Goal: Task Accomplishment & Management: Manage account settings

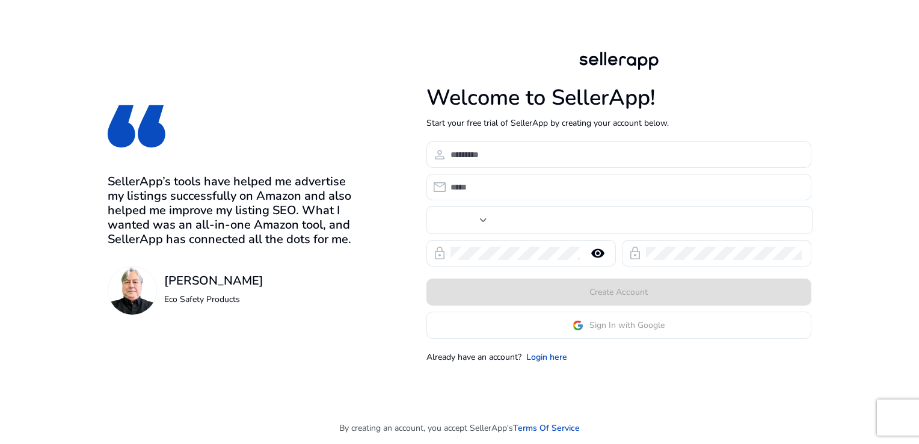
type input "***"
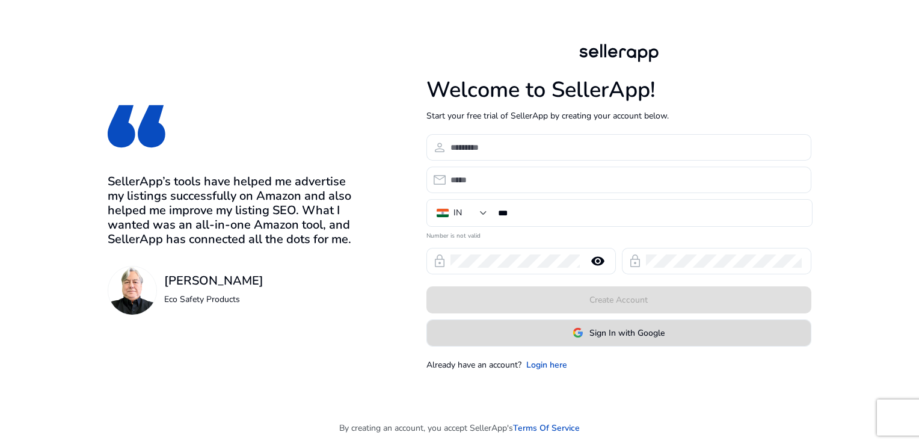
click at [570, 336] on span at bounding box center [619, 332] width 384 height 29
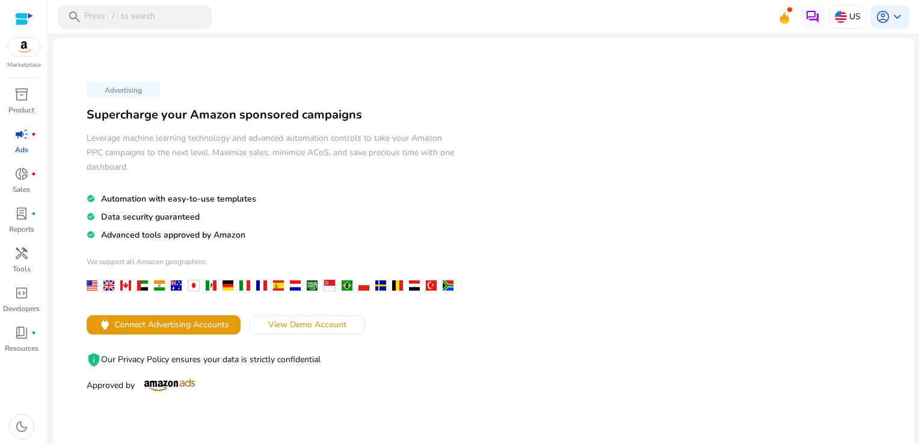
click at [17, 54] on img at bounding box center [24, 47] width 32 height 18
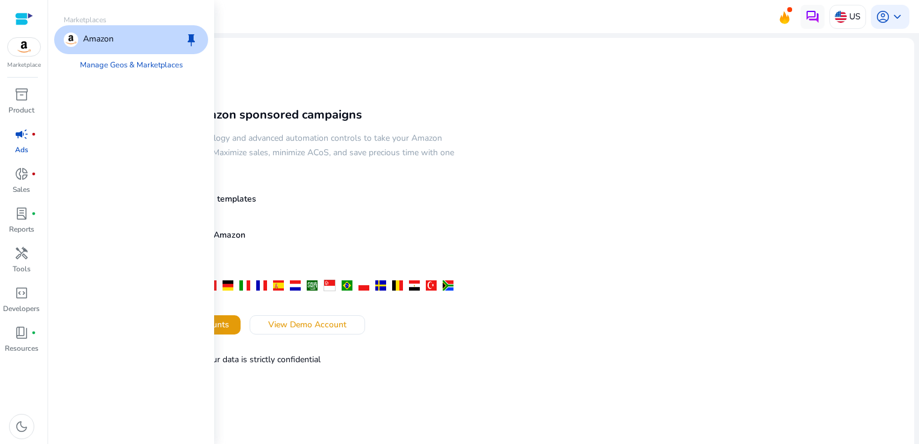
click at [115, 38] on div "Amazon keep" at bounding box center [131, 39] width 154 height 29
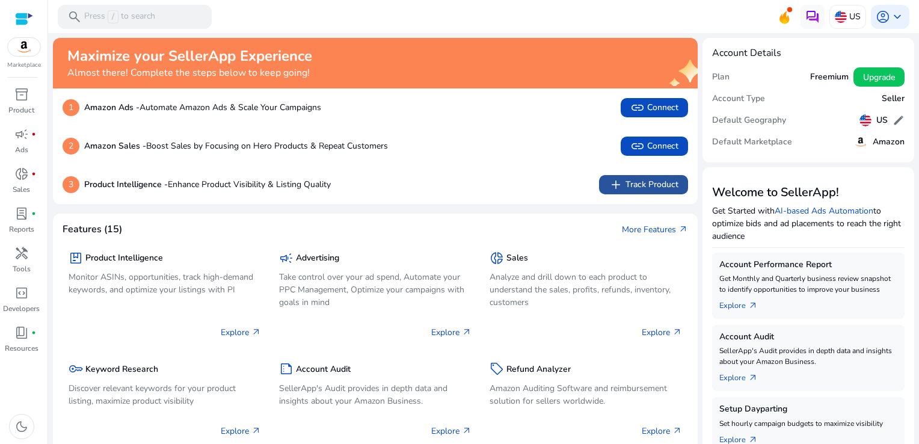
click at [618, 186] on span "add" at bounding box center [616, 184] width 14 height 14
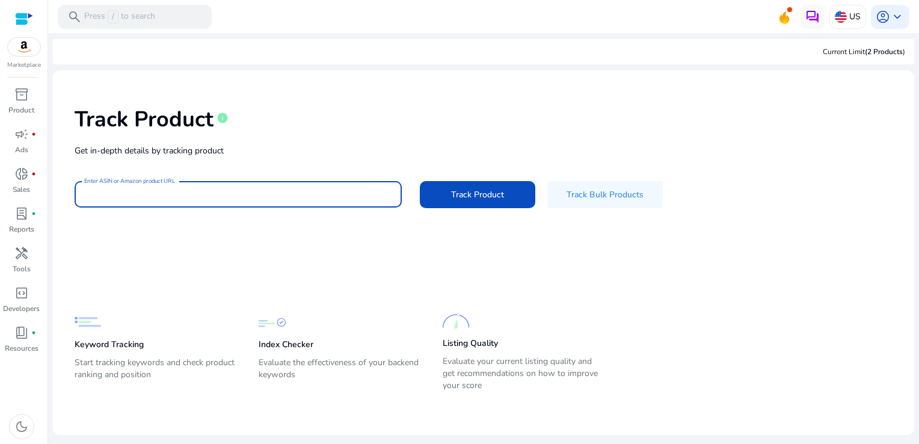
click at [215, 194] on input "Enter ASIN or Amazon product URL" at bounding box center [238, 194] width 308 height 13
paste input "**********"
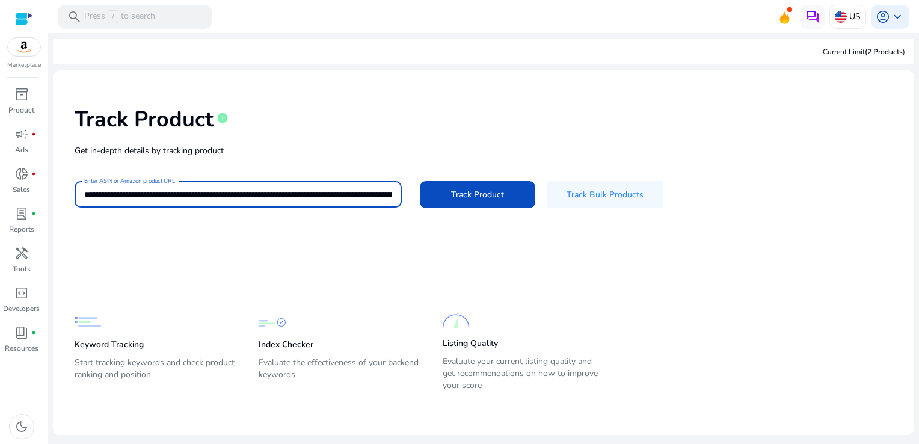
scroll to position [0, 349]
click at [420, 181] on button "Track Product" at bounding box center [477, 194] width 115 height 27
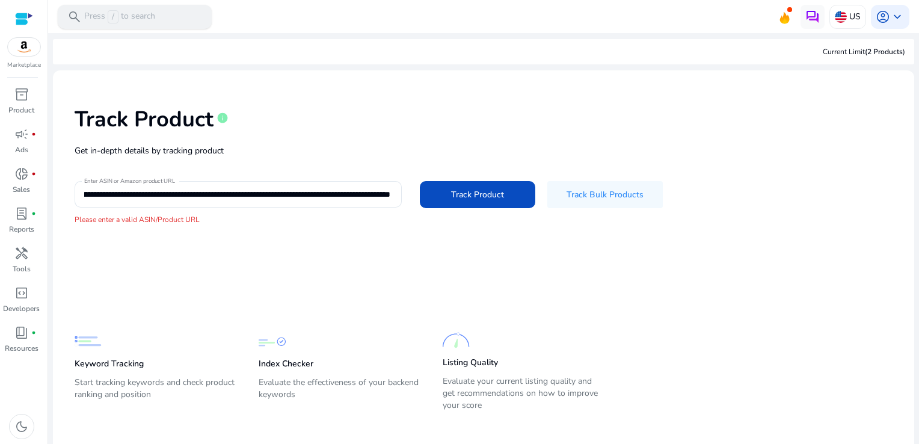
scroll to position [0, 0]
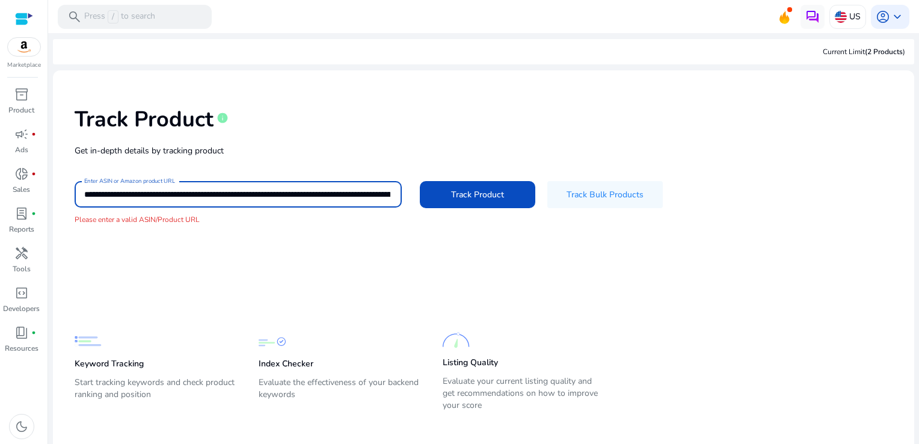
click at [294, 191] on input "**********" at bounding box center [237, 194] width 306 height 13
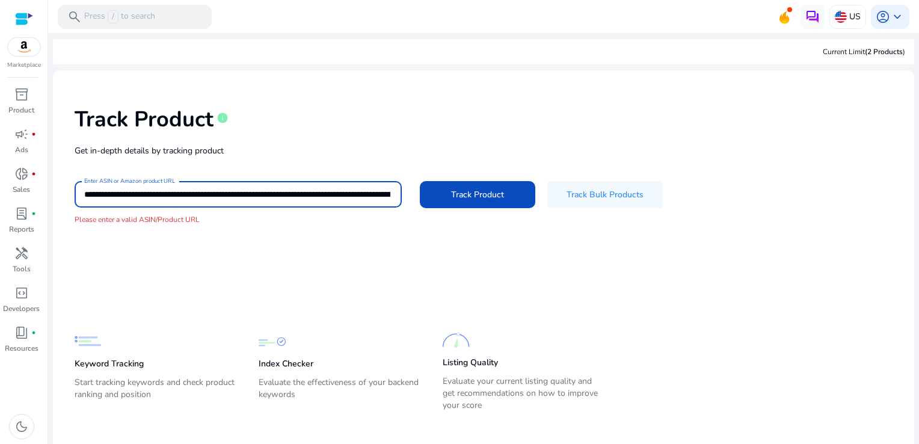
paste input "**********"
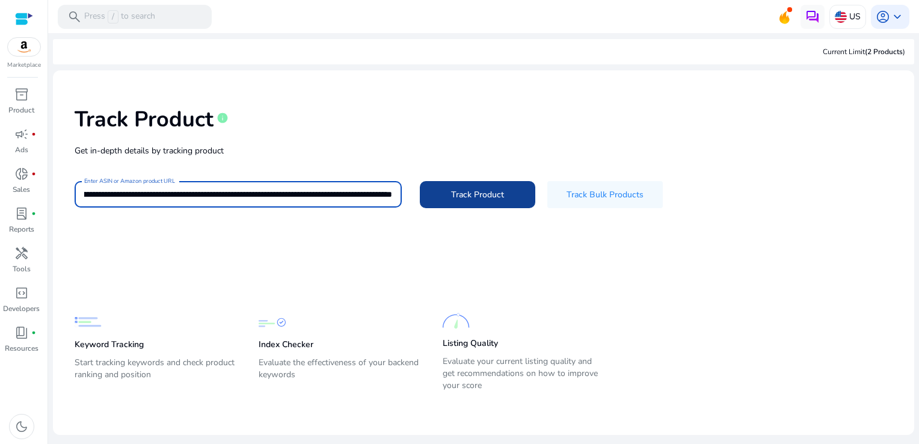
type input "**********"
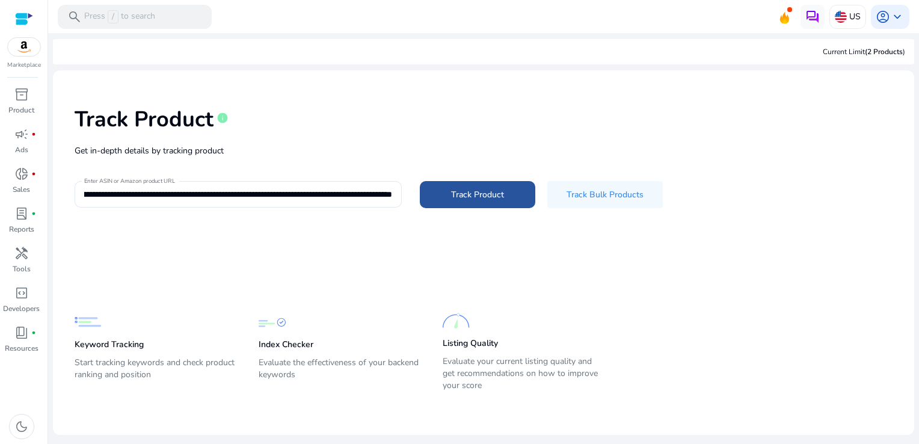
scroll to position [0, 0]
click at [509, 195] on span at bounding box center [477, 194] width 115 height 29
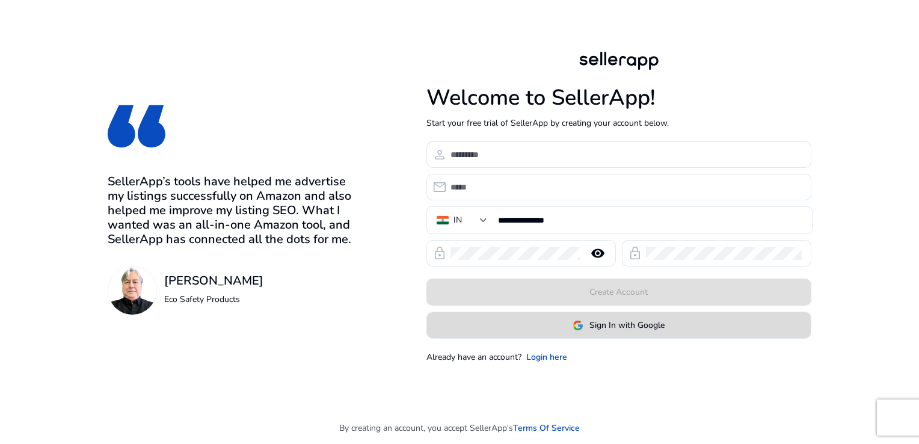
click at [615, 330] on span "Sign In with Google" at bounding box center [626, 325] width 75 height 13
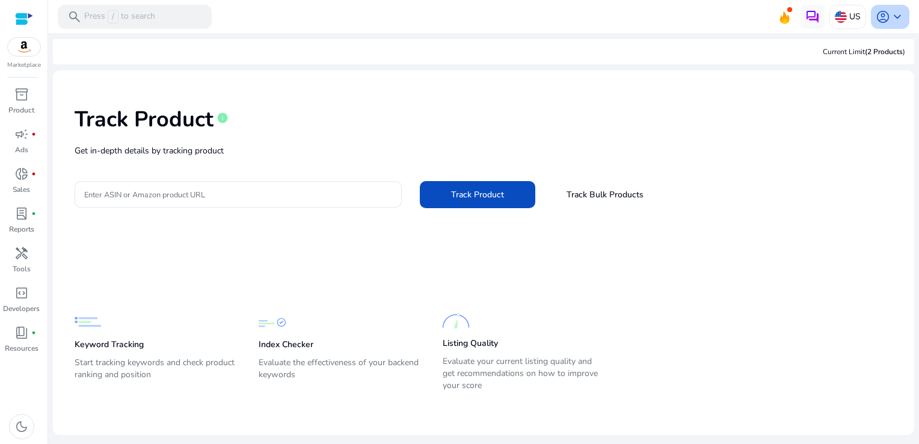
click at [888, 22] on span "account_circle" at bounding box center [883, 17] width 14 height 14
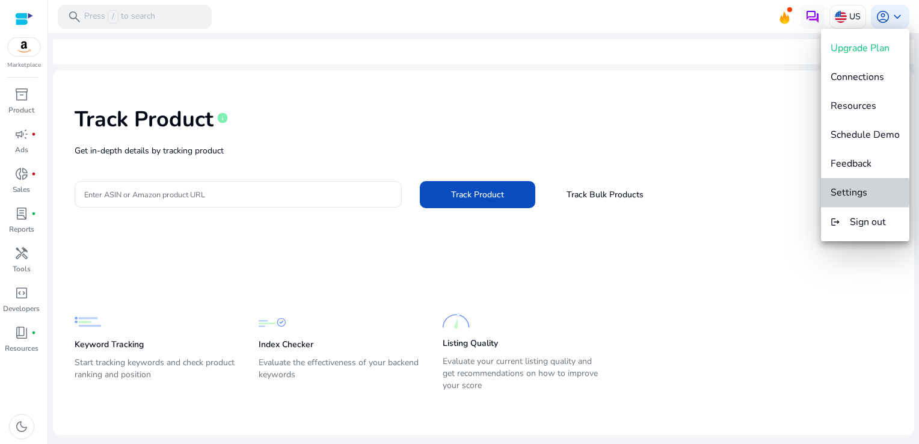
click at [854, 192] on span "Settings" at bounding box center [849, 192] width 37 height 13
click at [854, 192] on div "Enter ASIN or Amazon product URL Track Product Track Bulk Products" at bounding box center [484, 194] width 818 height 27
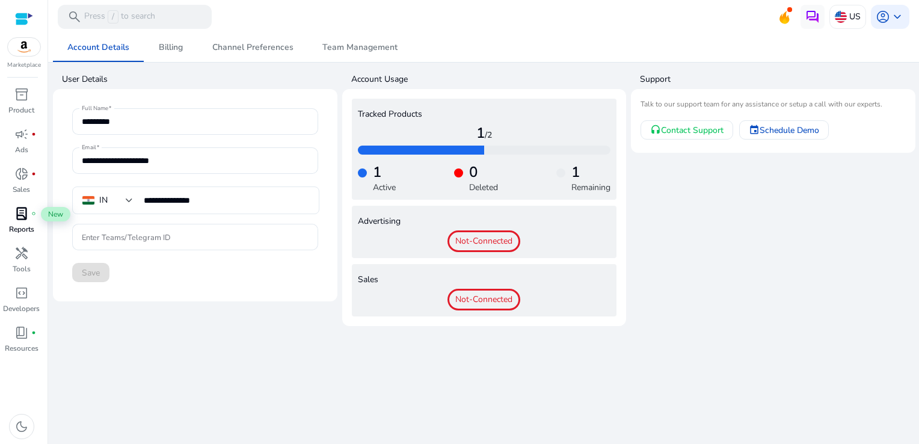
click at [12, 209] on div "lab_profile fiber_manual_record" at bounding box center [22, 213] width 34 height 19
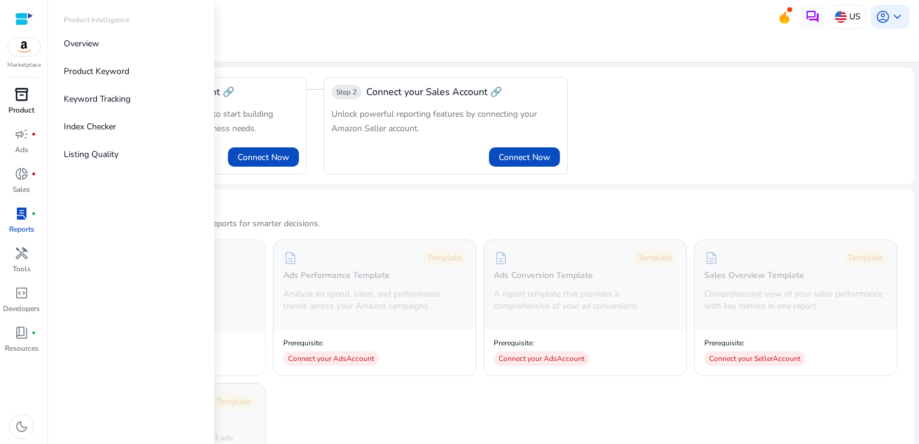
click at [24, 102] on span "inventory_2" at bounding box center [21, 94] width 14 height 14
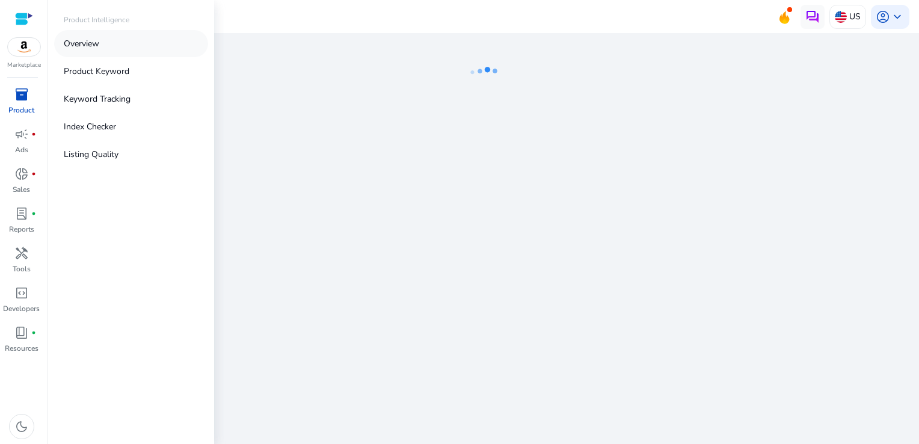
click at [103, 48] on link "Overview" at bounding box center [131, 43] width 154 height 27
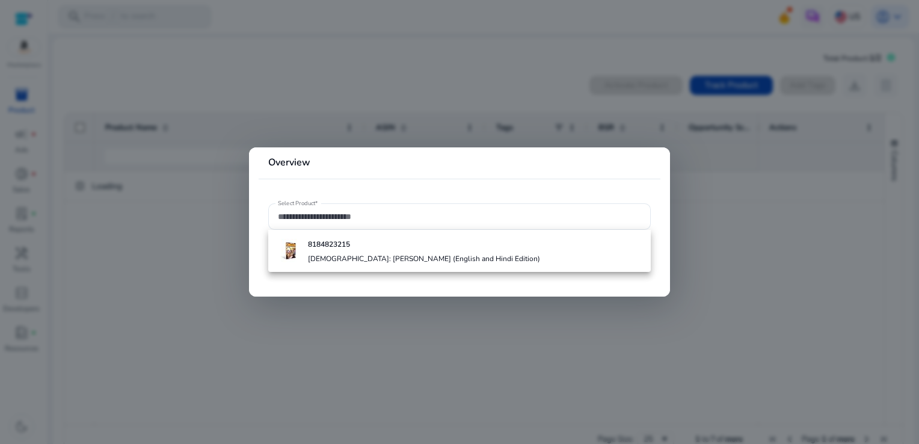
click at [147, 228] on div at bounding box center [459, 222] width 919 height 444
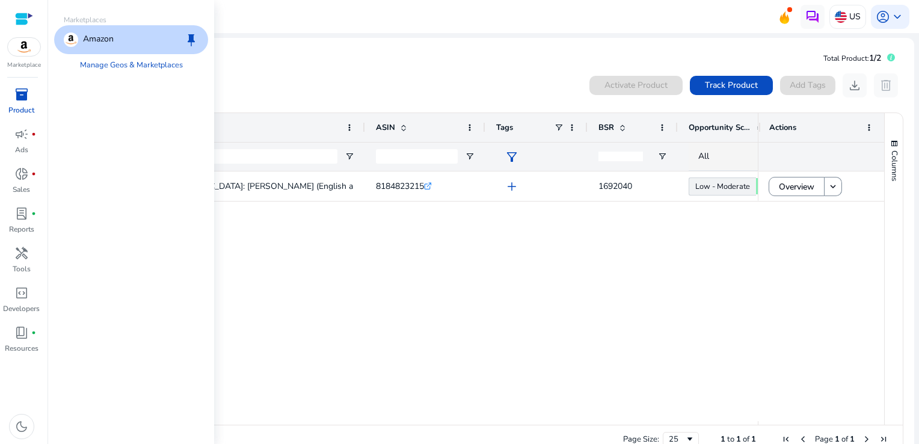
click at [19, 49] on img at bounding box center [24, 47] width 32 height 18
click at [135, 64] on link "Manage Geos & Marketplaces" at bounding box center [131, 65] width 122 height 22
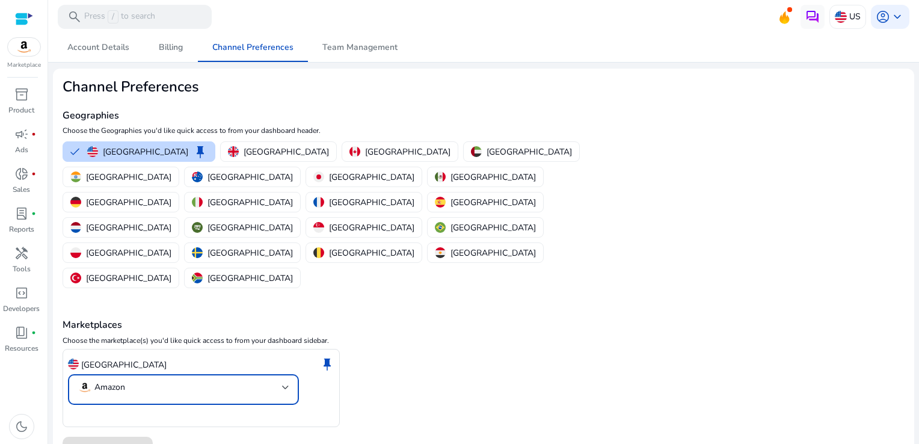
click at [279, 380] on mat-select-trigger "Amazon" at bounding box center [180, 387] width 205 height 14
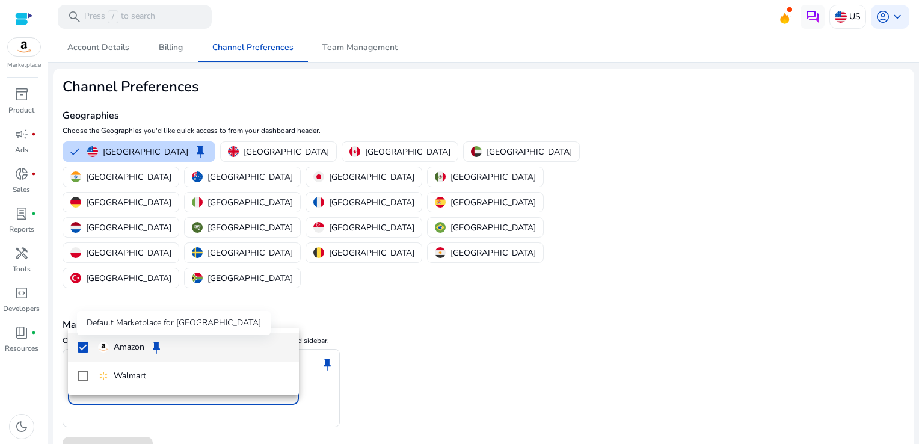
click at [159, 346] on span "keep" at bounding box center [156, 347] width 14 height 14
click at [447, 300] on div at bounding box center [459, 222] width 919 height 444
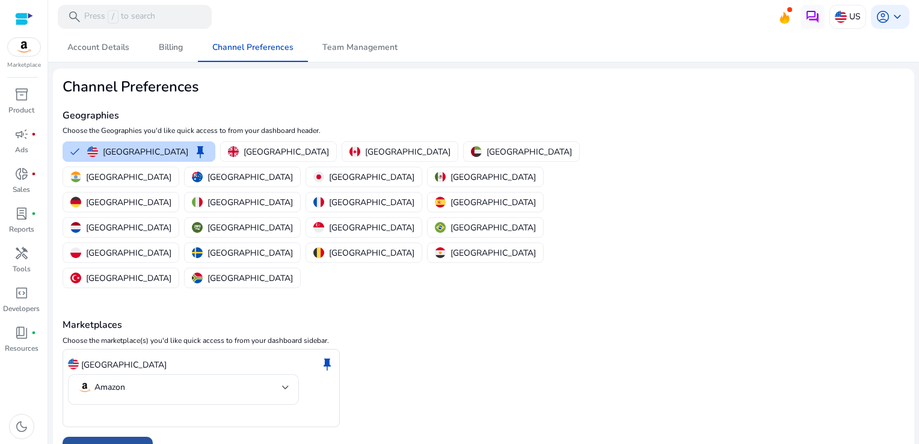
click at [120, 443] on span "Save Preferences" at bounding box center [107, 450] width 65 height 13
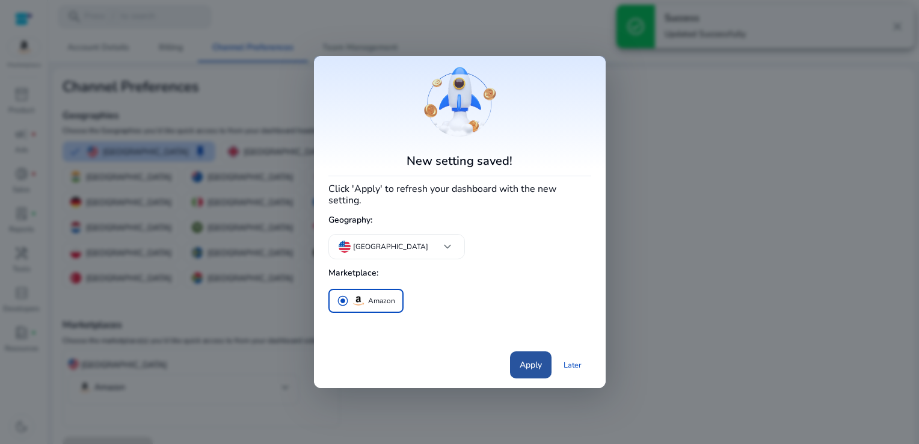
click at [537, 358] on span "Apply" at bounding box center [531, 364] width 22 height 13
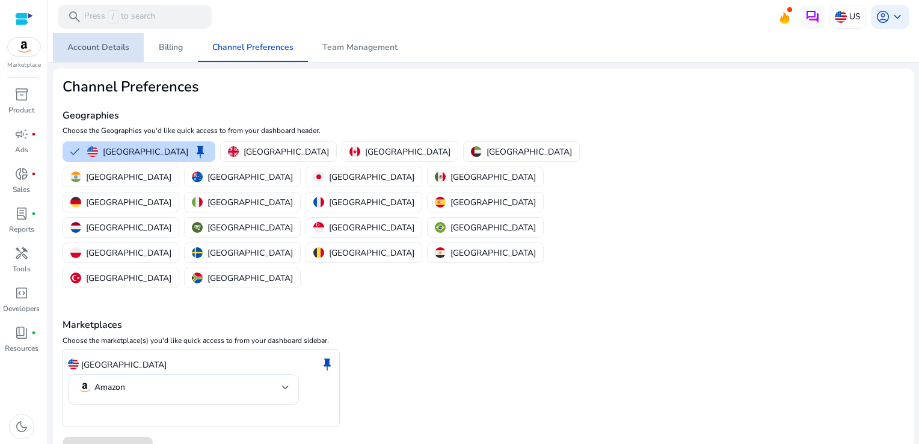
click at [102, 54] on span "Account Details" at bounding box center [98, 47] width 62 height 29
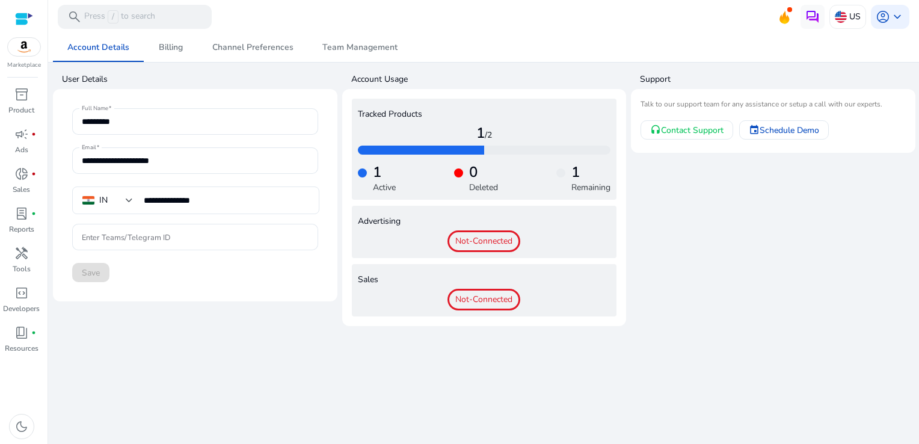
drag, startPoint x: 36, startPoint y: 20, endPoint x: 19, endPoint y: 18, distance: 16.9
click at [19, 18] on div "Marketplace" at bounding box center [24, 35] width 48 height 70
click at [19, 18] on div at bounding box center [24, 19] width 18 height 14
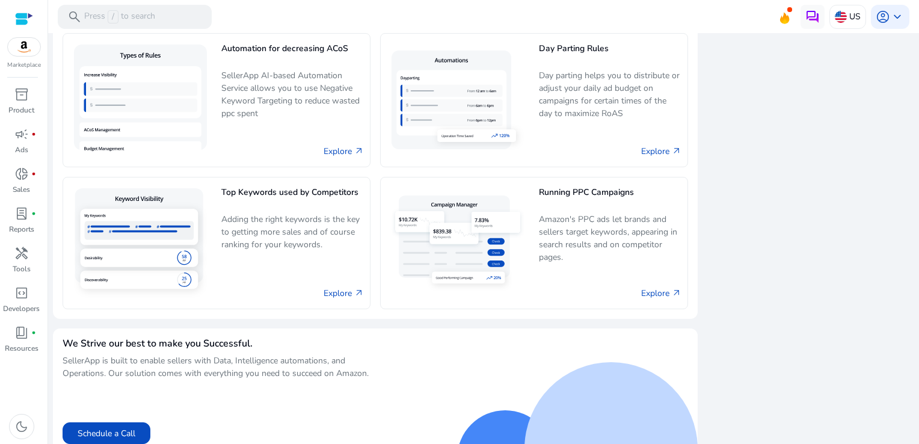
scroll to position [710, 0]
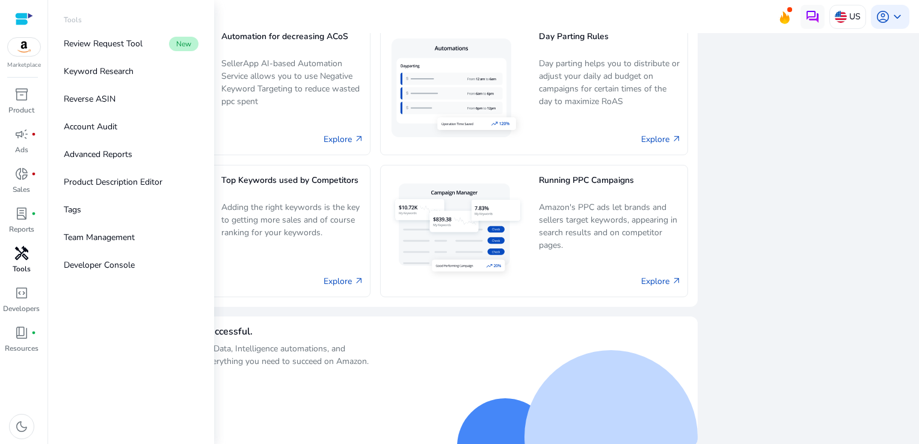
click at [25, 249] on span "handyman" at bounding box center [21, 253] width 14 height 14
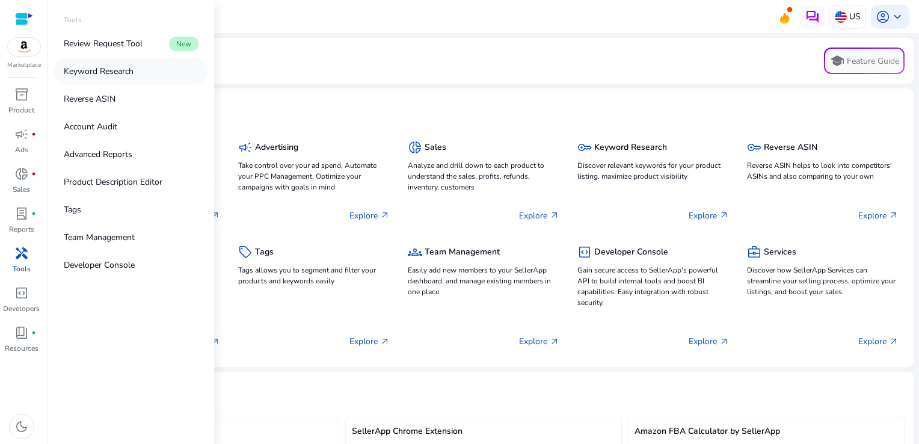
click at [99, 70] on p "Keyword Research" at bounding box center [99, 71] width 70 height 13
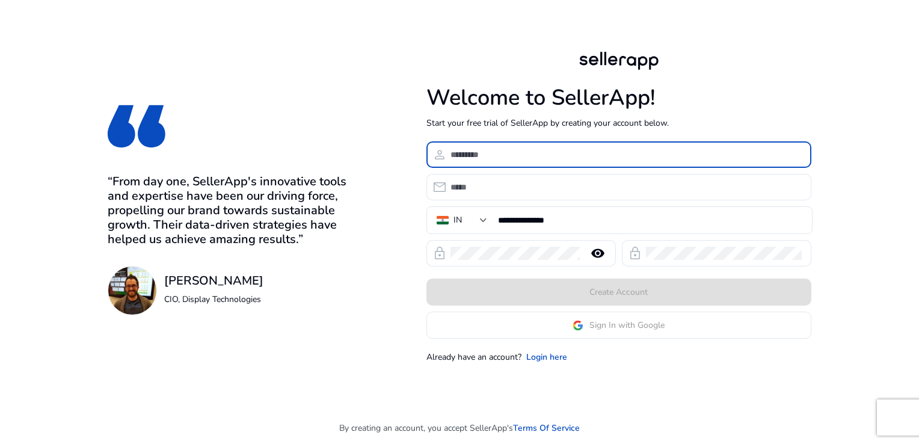
click at [546, 161] on input at bounding box center [626, 154] width 351 height 13
type input "*"
type input "**********"
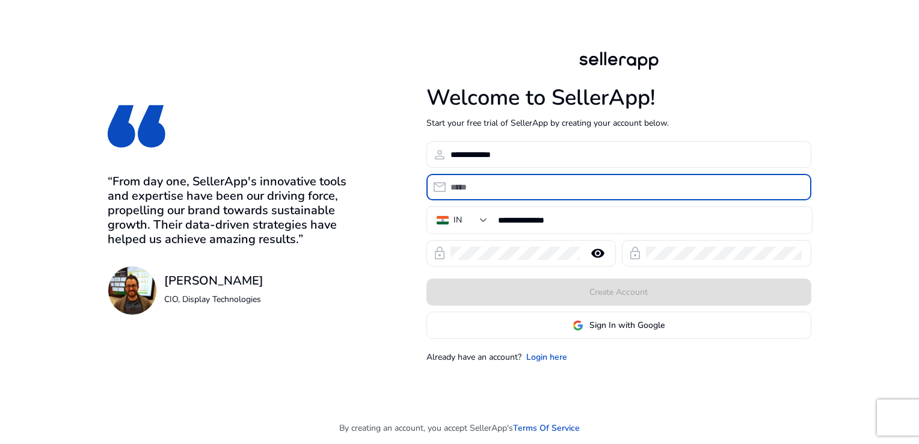
click at [534, 184] on input "email" at bounding box center [626, 186] width 351 height 13
type input "**********"
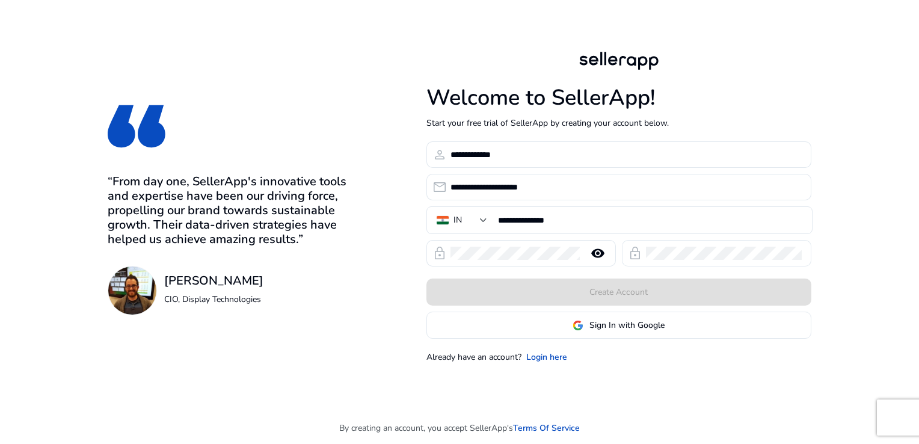
click at [644, 253] on div "lock" at bounding box center [634, 253] width 24 height 14
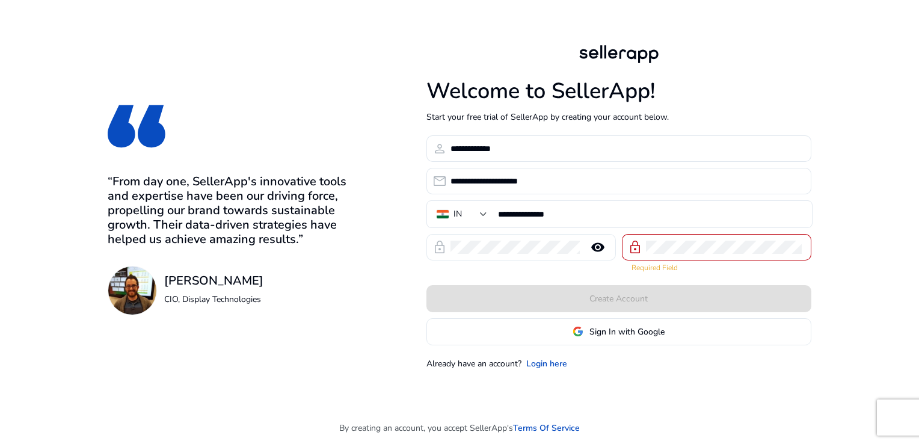
click at [600, 251] on mat-icon "remove_red_eye" at bounding box center [597, 247] width 29 height 14
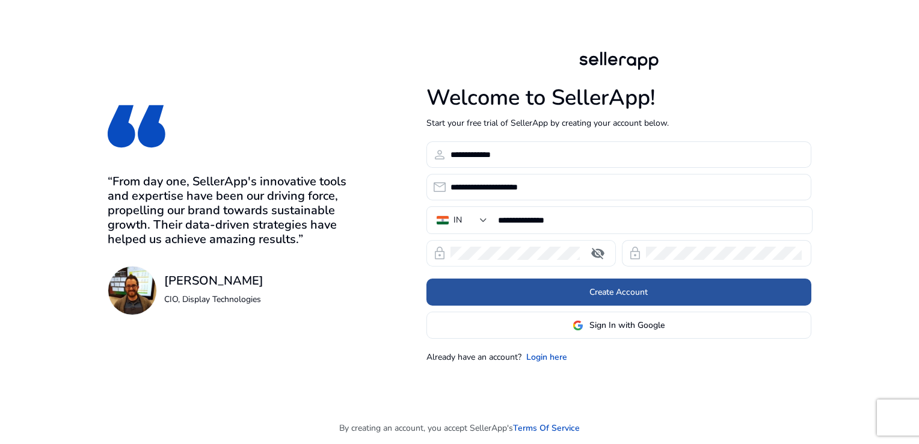
click at [641, 295] on span "Create Account" at bounding box center [618, 292] width 58 height 13
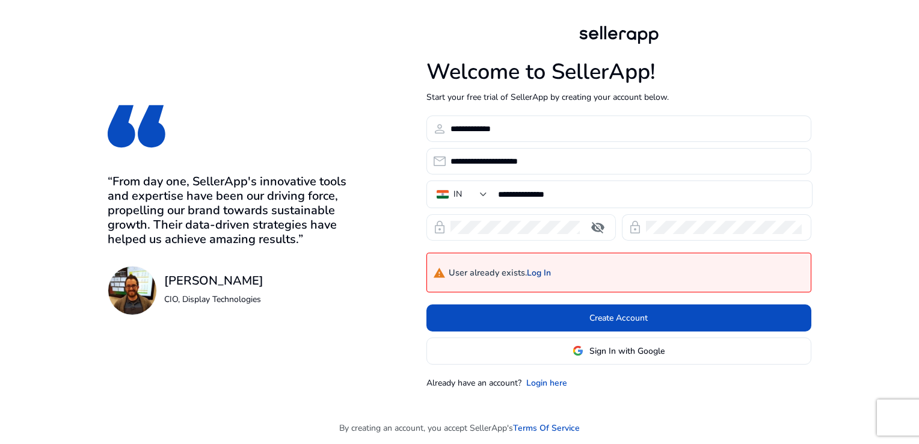
click at [544, 272] on link "Log In" at bounding box center [539, 273] width 24 height 10
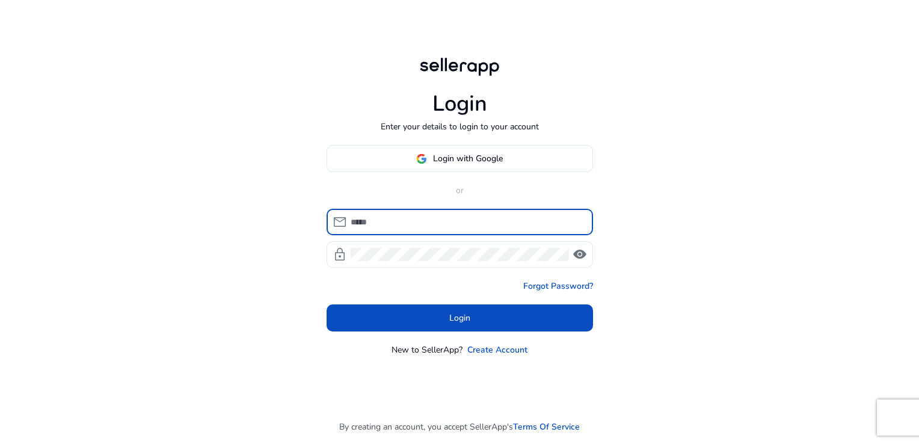
click at [441, 215] on input at bounding box center [467, 221] width 233 height 13
type input "**********"
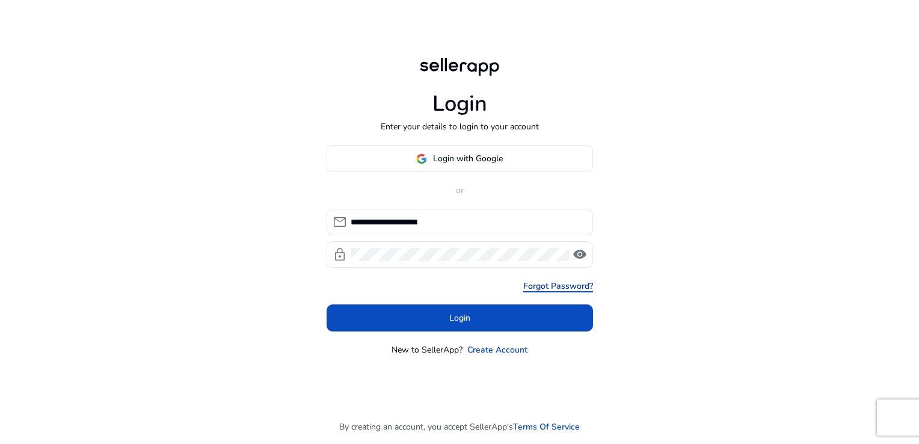
click at [571, 289] on link "Forgot Password?" at bounding box center [558, 286] width 70 height 13
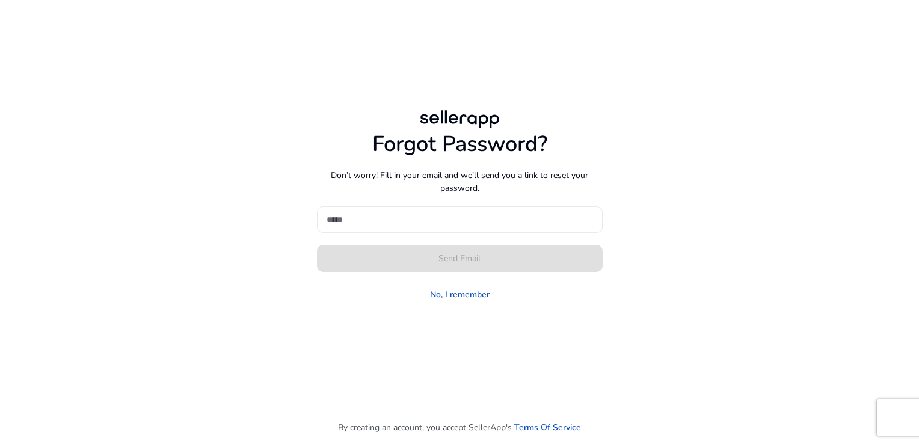
drag, startPoint x: 506, startPoint y: 237, endPoint x: 496, endPoint y: 230, distance: 12.0
click at [496, 230] on form "Send Email No, I remember" at bounding box center [460, 255] width 286 height 98
click at [496, 230] on div at bounding box center [460, 219] width 266 height 26
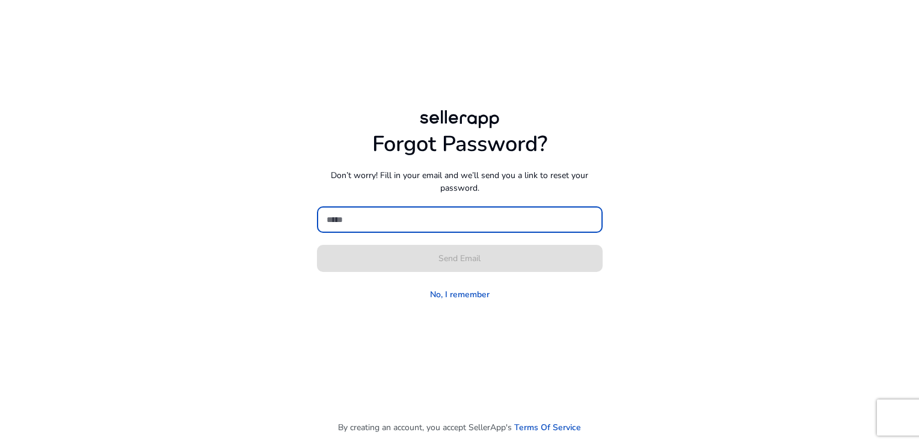
click at [423, 218] on input at bounding box center [460, 219] width 266 height 13
type input "**********"
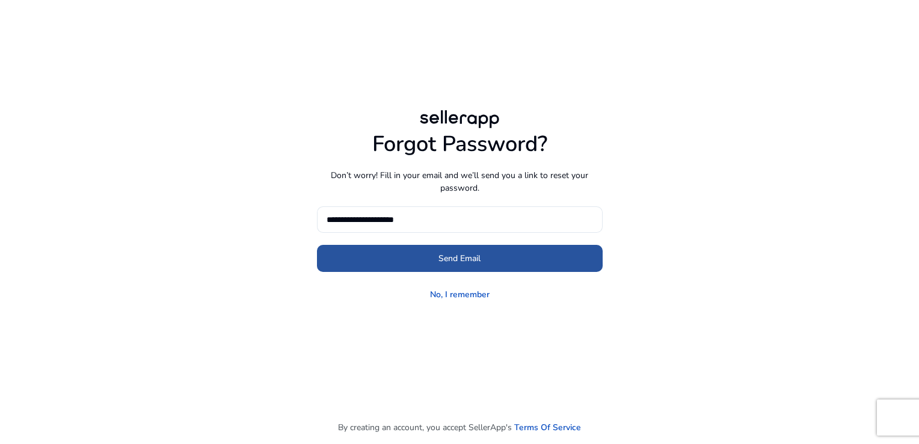
click at [423, 257] on span at bounding box center [460, 258] width 286 height 29
